Goal: Transaction & Acquisition: Book appointment/travel/reservation

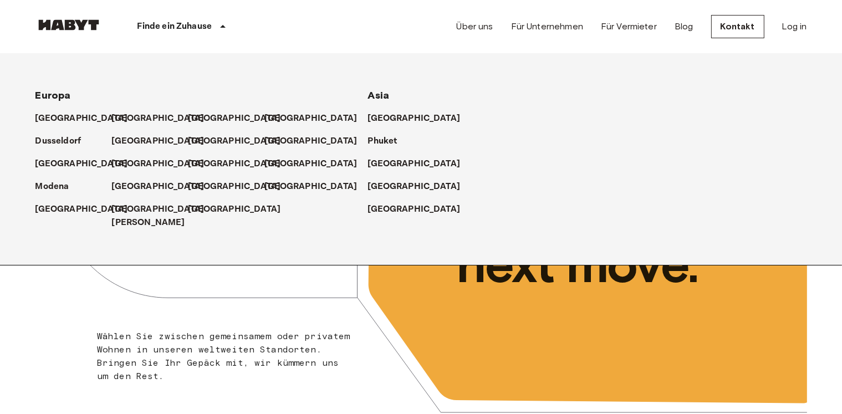
click at [213, 21] on div "Finde ein Zuhause" at bounding box center [183, 26] width 163 height 53
click at [66, 140] on p "Dusseldorf" at bounding box center [61, 141] width 46 height 13
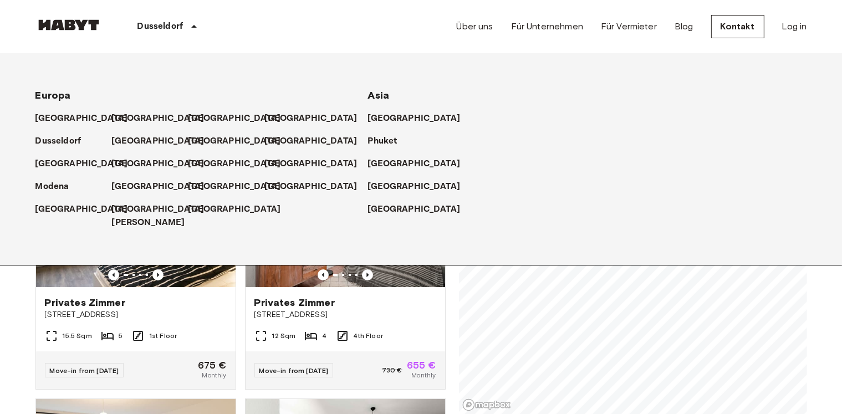
click at [401, 20] on div "Dusseldorf Europa Amsterdam Berlin Brüssel Köln Dusseldorf Frankfurt Graz Hambu…" at bounding box center [420, 26] width 771 height 53
click at [64, 143] on p "Dusseldorf" at bounding box center [61, 141] width 46 height 13
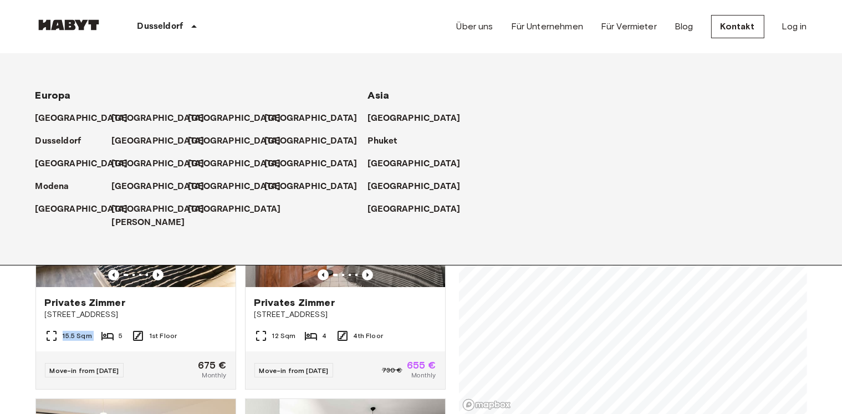
click at [195, 29] on icon at bounding box center [193, 26] width 13 height 13
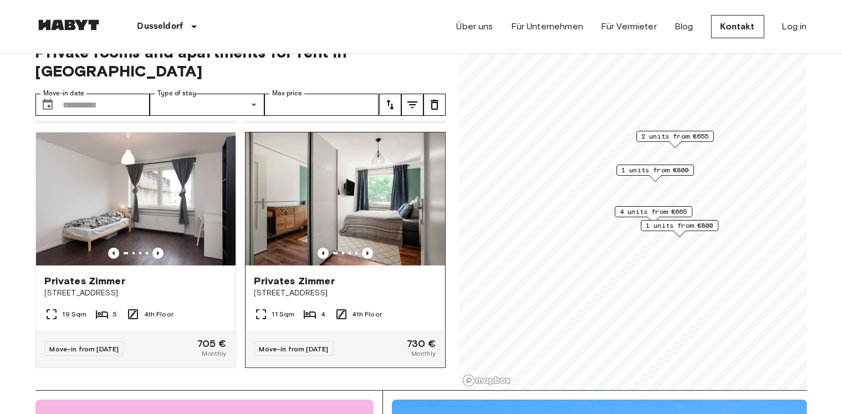
scroll to position [24, 0]
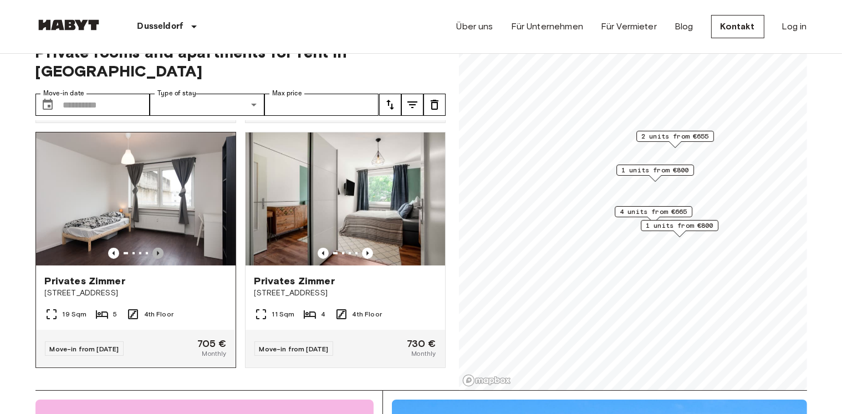
click at [153, 248] on icon "Previous image" at bounding box center [157, 253] width 11 height 11
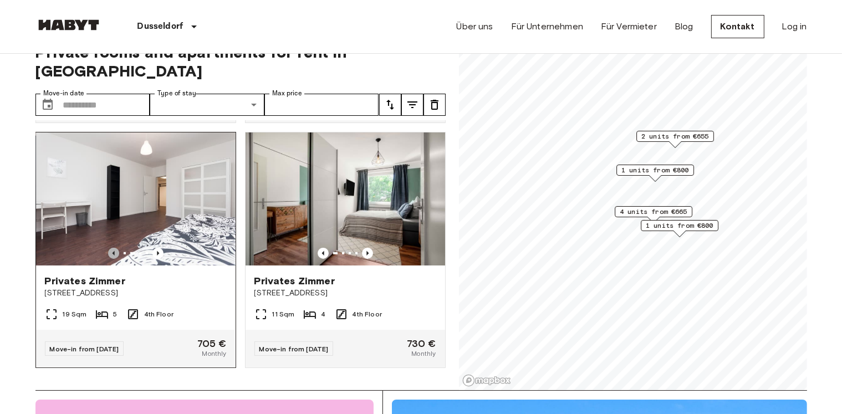
click at [110, 248] on icon "Previous image" at bounding box center [113, 253] width 11 height 11
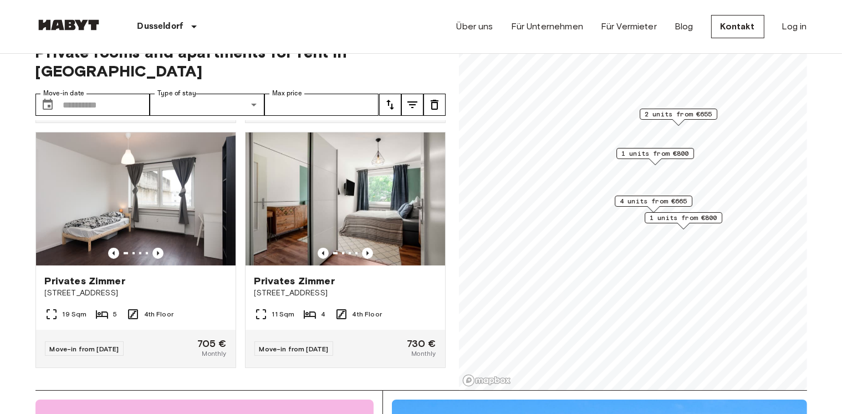
click at [690, 204] on div "4 units from €665" at bounding box center [653, 201] width 78 height 11
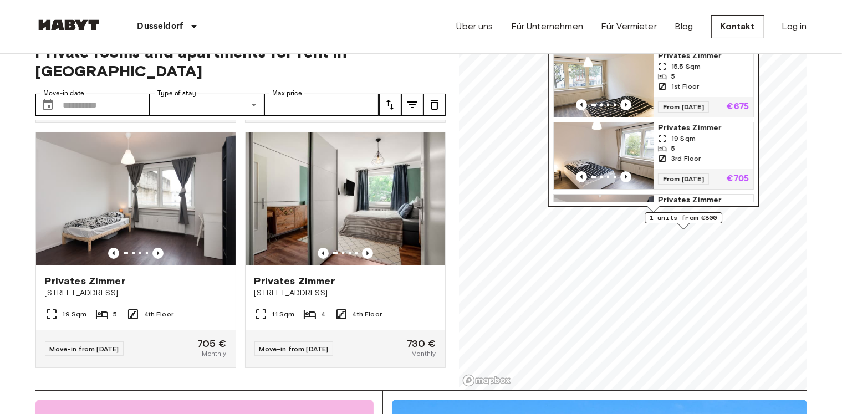
scroll to position [3, 0]
click at [622, 105] on icon "Previous image" at bounding box center [625, 103] width 11 height 11
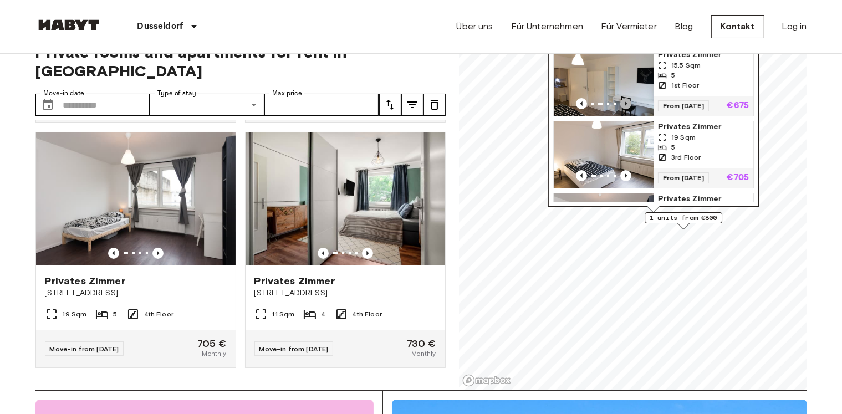
click at [622, 105] on icon "Previous image" at bounding box center [625, 103] width 11 height 11
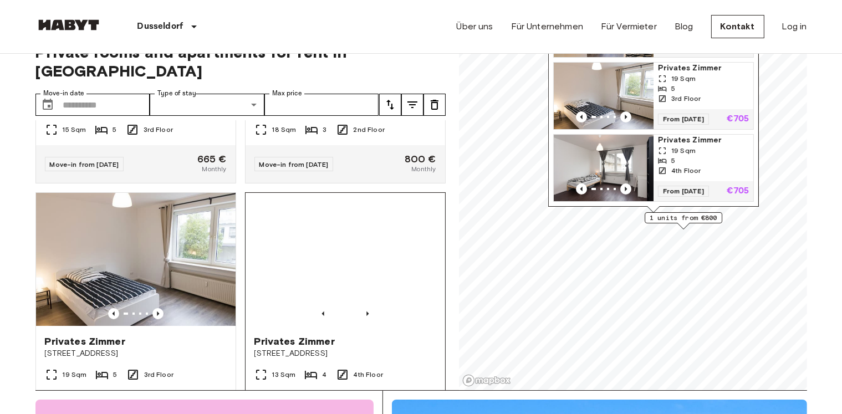
scroll to position [422, 0]
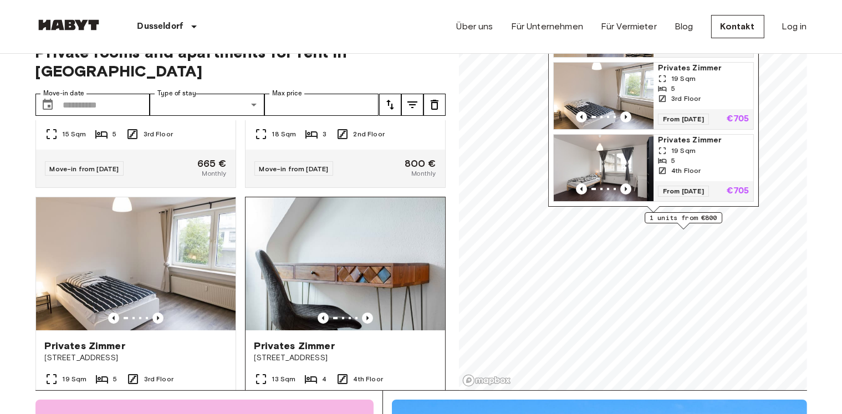
click at [361, 248] on img at bounding box center [344, 263] width 199 height 133
